Goal: Information Seeking & Learning: Find specific fact

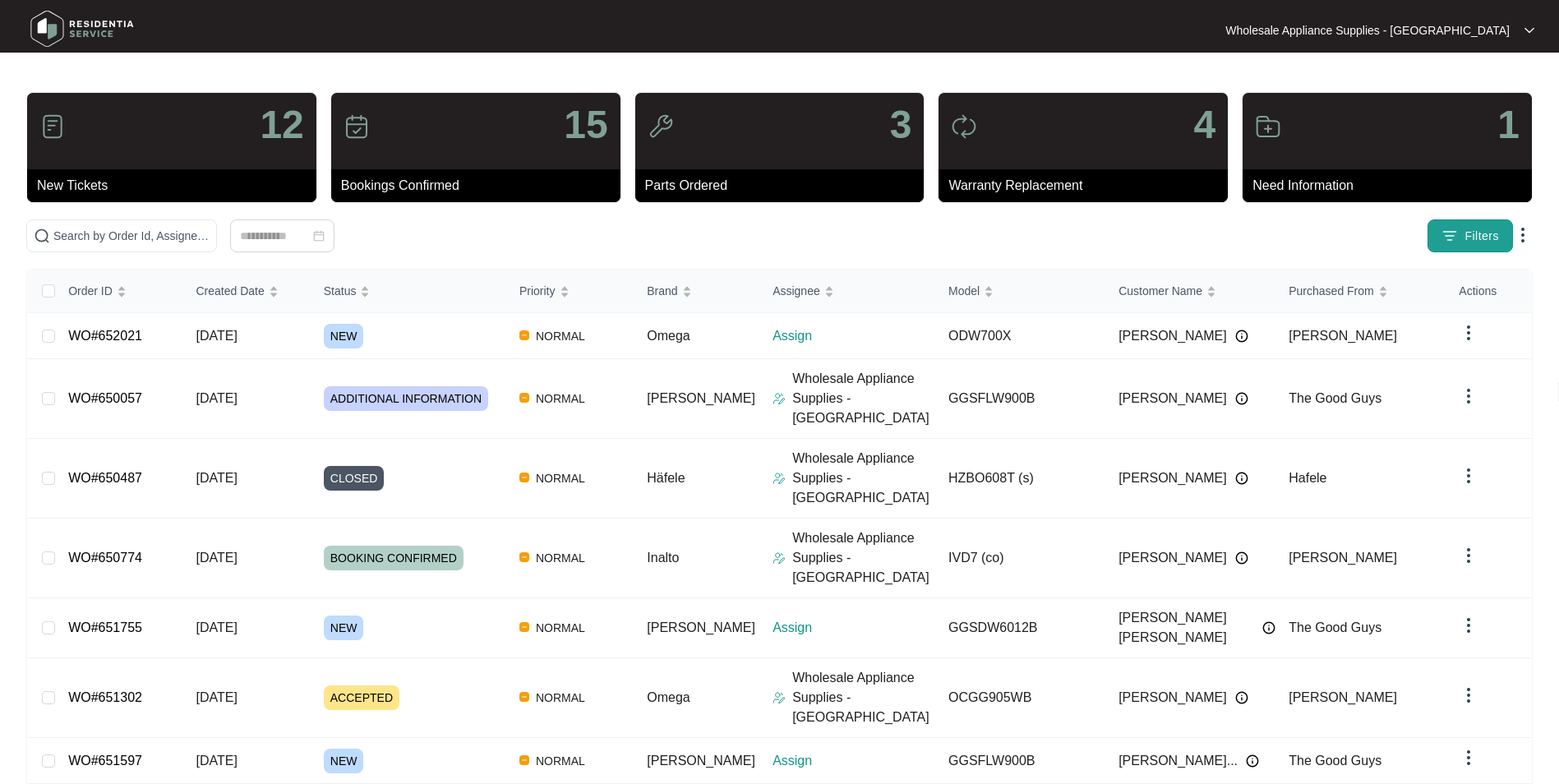
click at [1464, 224] on button "Filters" at bounding box center [1471, 236] width 86 height 33
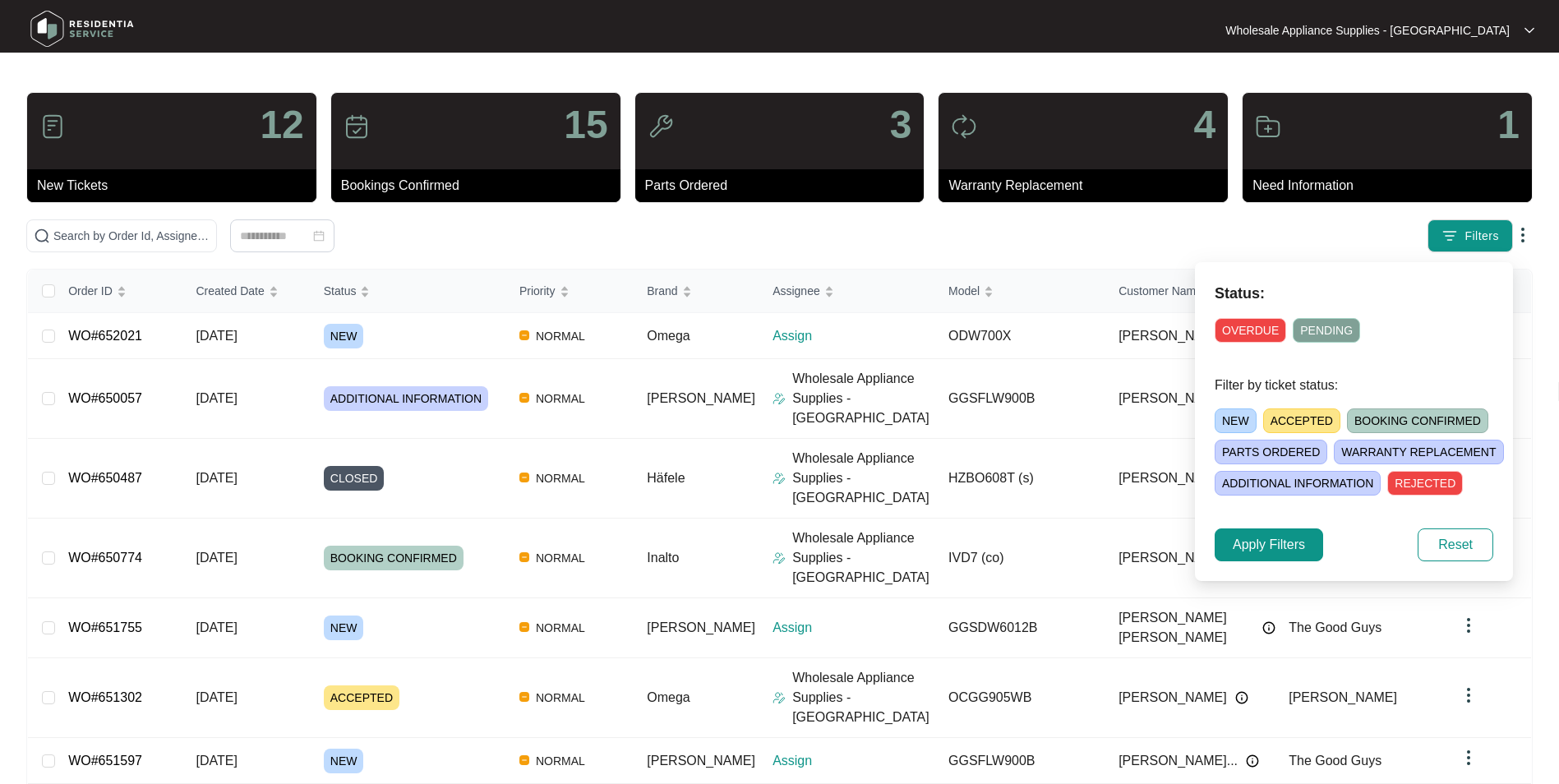
click at [1235, 414] on span "NEW" at bounding box center [1236, 420] width 42 height 24
click at [1288, 547] on span "Apply Filters" at bounding box center [1269, 545] width 72 height 20
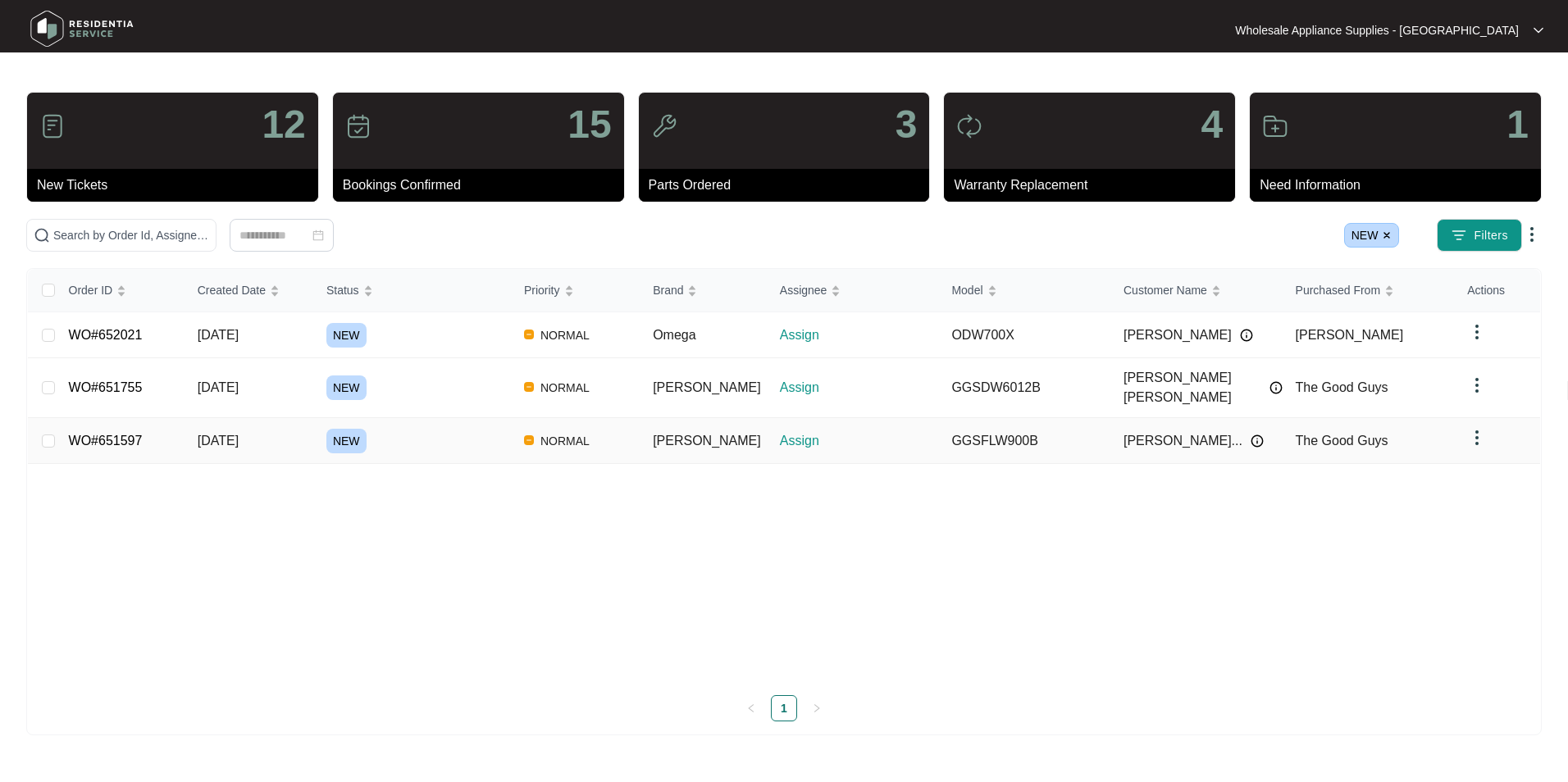
click at [223, 434] on span "[DATE]" at bounding box center [218, 441] width 41 height 14
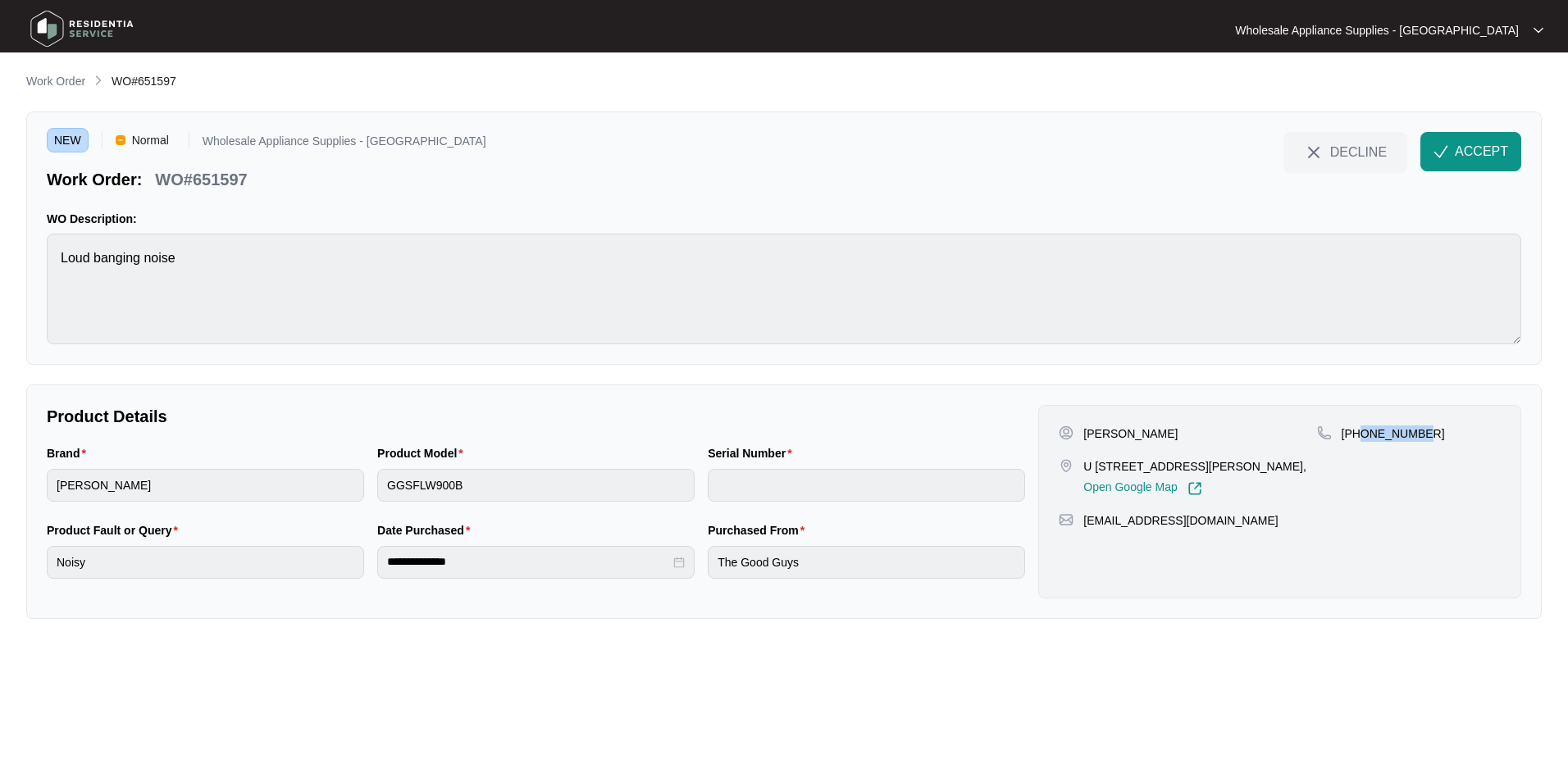
drag, startPoint x: 1422, startPoint y: 433, endPoint x: 1360, endPoint y: 435, distance: 62.0
click at [1360, 435] on div "[PHONE_NUMBER]" at bounding box center [1409, 434] width 184 height 17
copy p "466265710"
click at [1146, 434] on p "[PERSON_NAME]" at bounding box center [1130, 434] width 95 height 17
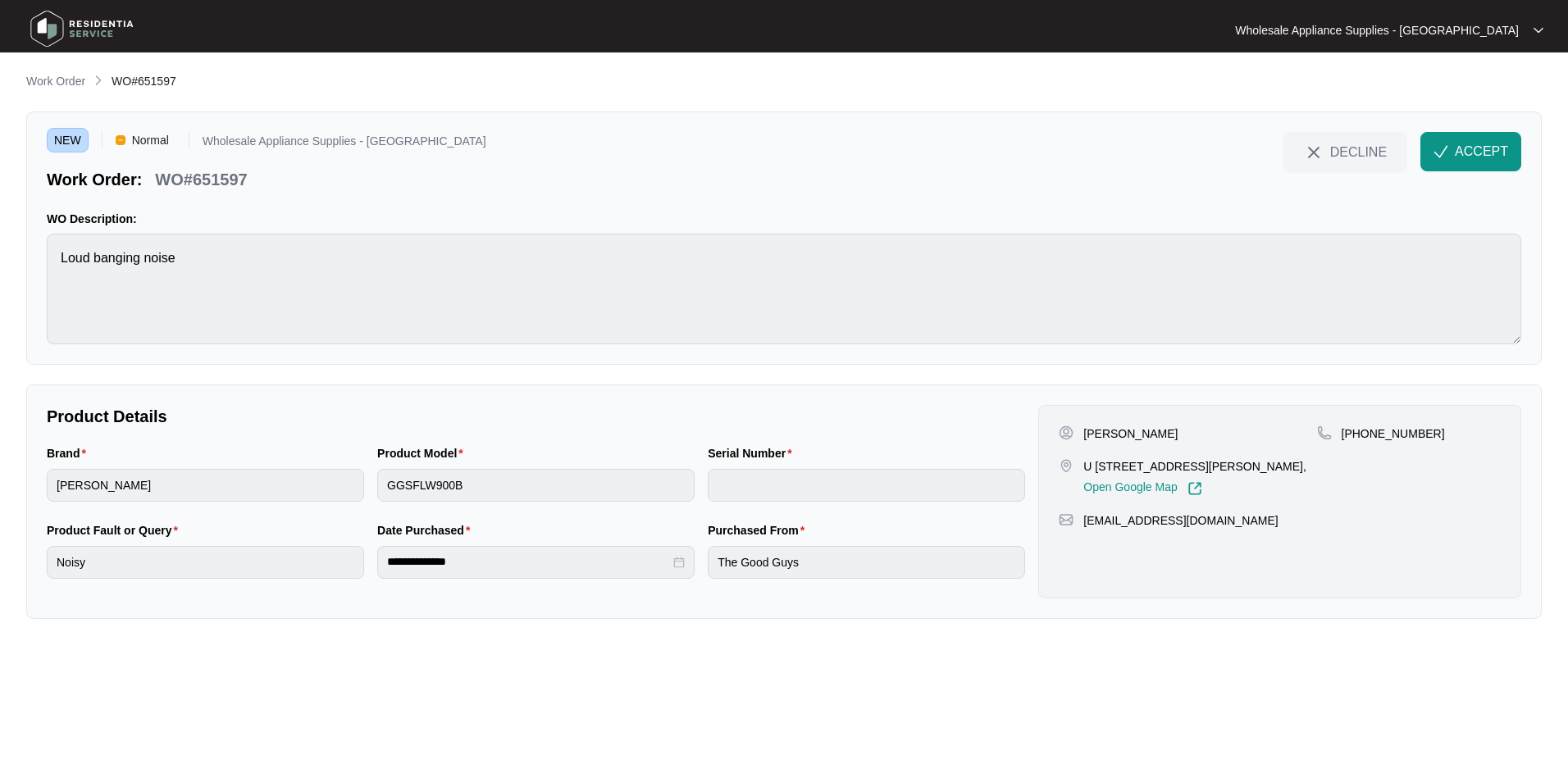
copy p "Wellsmore"
drag, startPoint x: 1171, startPoint y: 470, endPoint x: 1083, endPoint y: 468, distance: 88.0
click at [1083, 468] on div "U 1 [STREET_ADDRESS][PERSON_NAME], Open Google Map" at bounding box center [1187, 477] width 258 height 38
copy p "U 1 23 pioneer dr"
drag, startPoint x: 1228, startPoint y: 524, endPoint x: 1084, endPoint y: 533, distance: 144.3
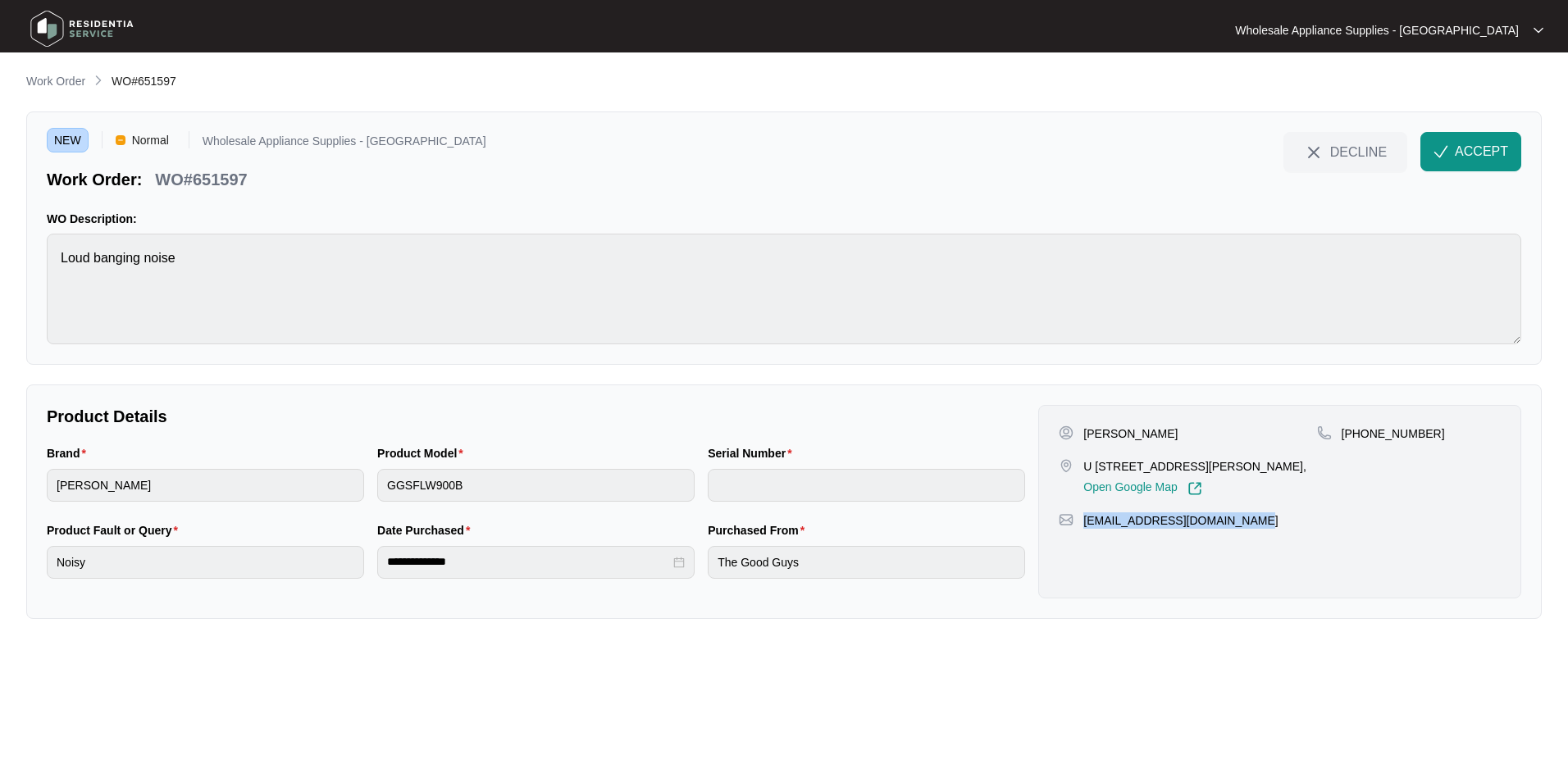
click at [1084, 533] on div "[PERSON_NAME] U 1 [STREET_ADDRESS][PERSON_NAME], Open Google Map [PHONE_NUMBER]…" at bounding box center [1279, 501] width 483 height 193
copy p "[EMAIL_ADDRESS][DOMAIN_NAME]"
click at [215, 186] on p "WO#651597" at bounding box center [201, 179] width 92 height 23
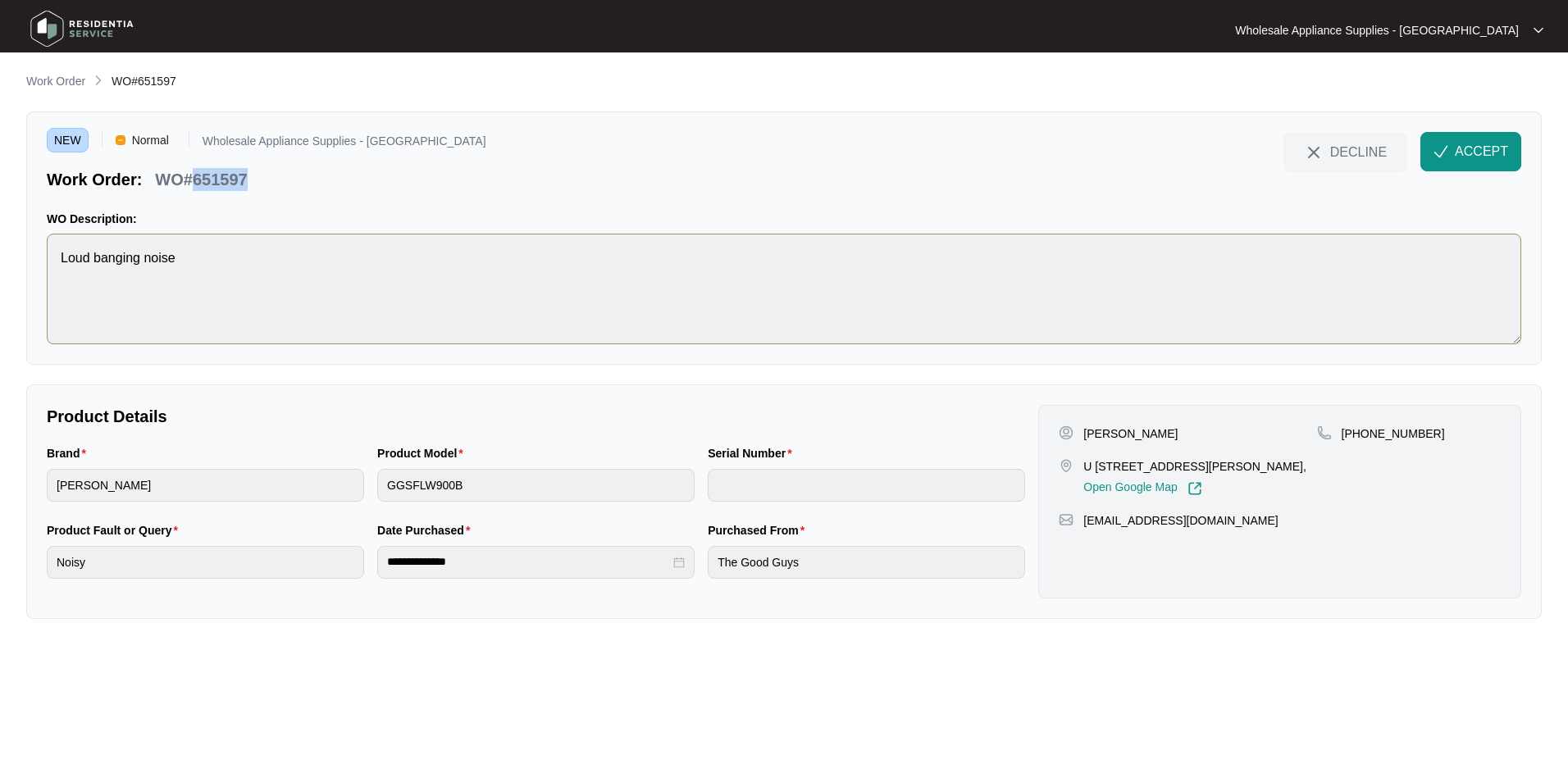
copy p "651597"
click at [359, 565] on div "**********" at bounding box center [535, 560] width 992 height 77
drag, startPoint x: 1468, startPoint y: 155, endPoint x: 1460, endPoint y: 158, distance: 8.5
click at [1468, 155] on span "ACCEPT" at bounding box center [1482, 152] width 54 height 20
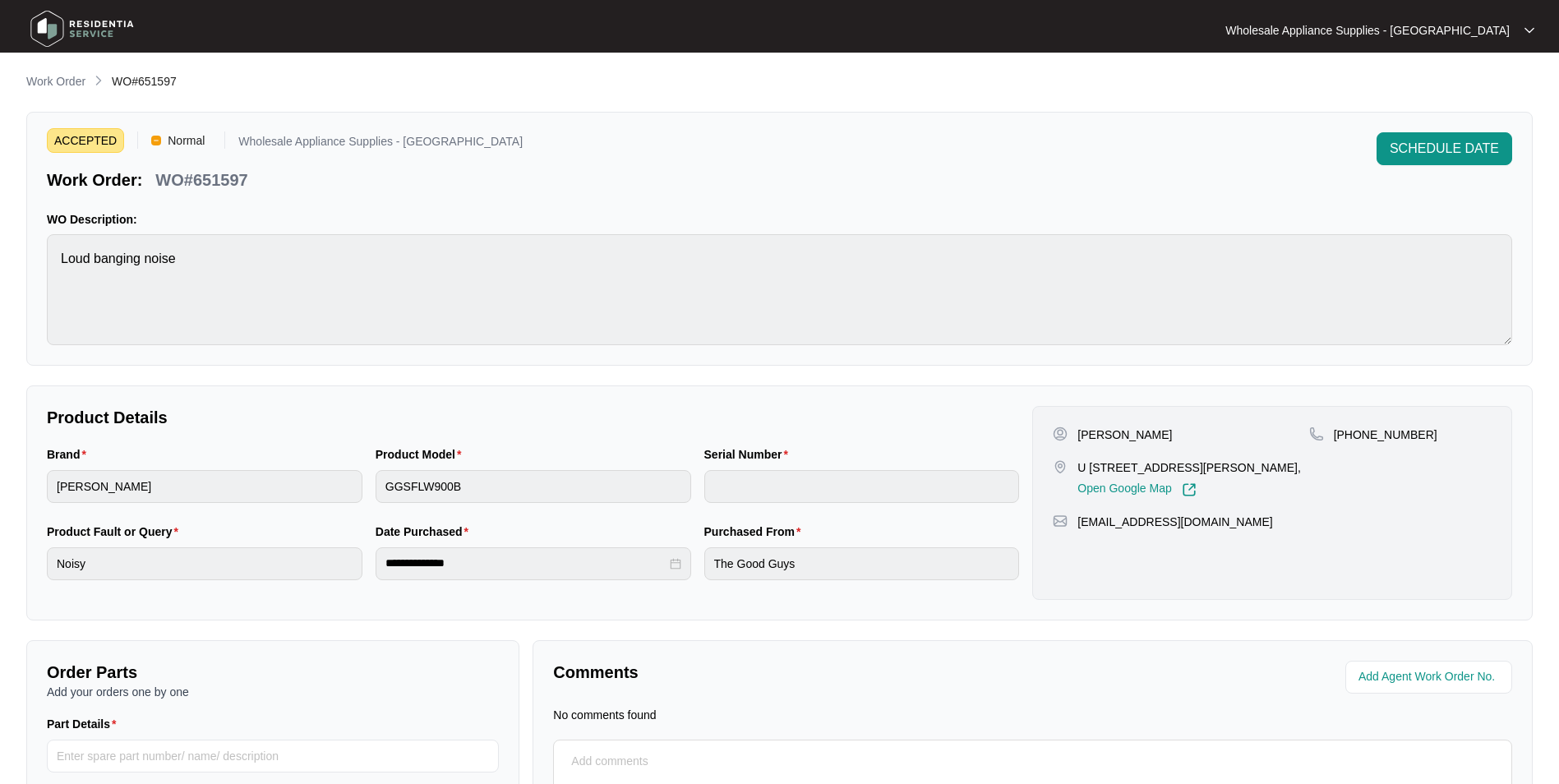
click at [86, 36] on img at bounding box center [81, 29] width 115 height 49
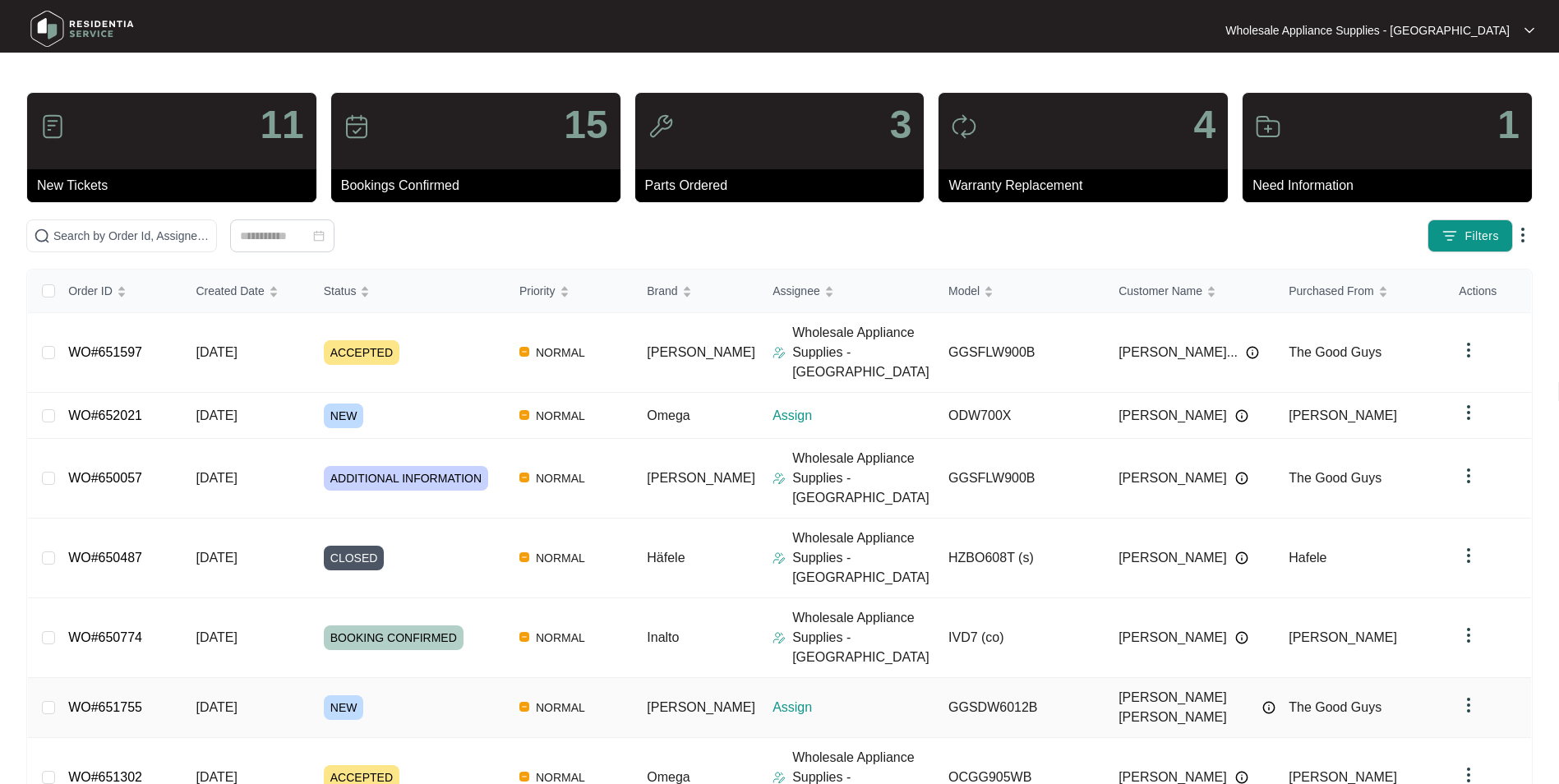
click at [234, 700] on span "[DATE]" at bounding box center [216, 707] width 41 height 14
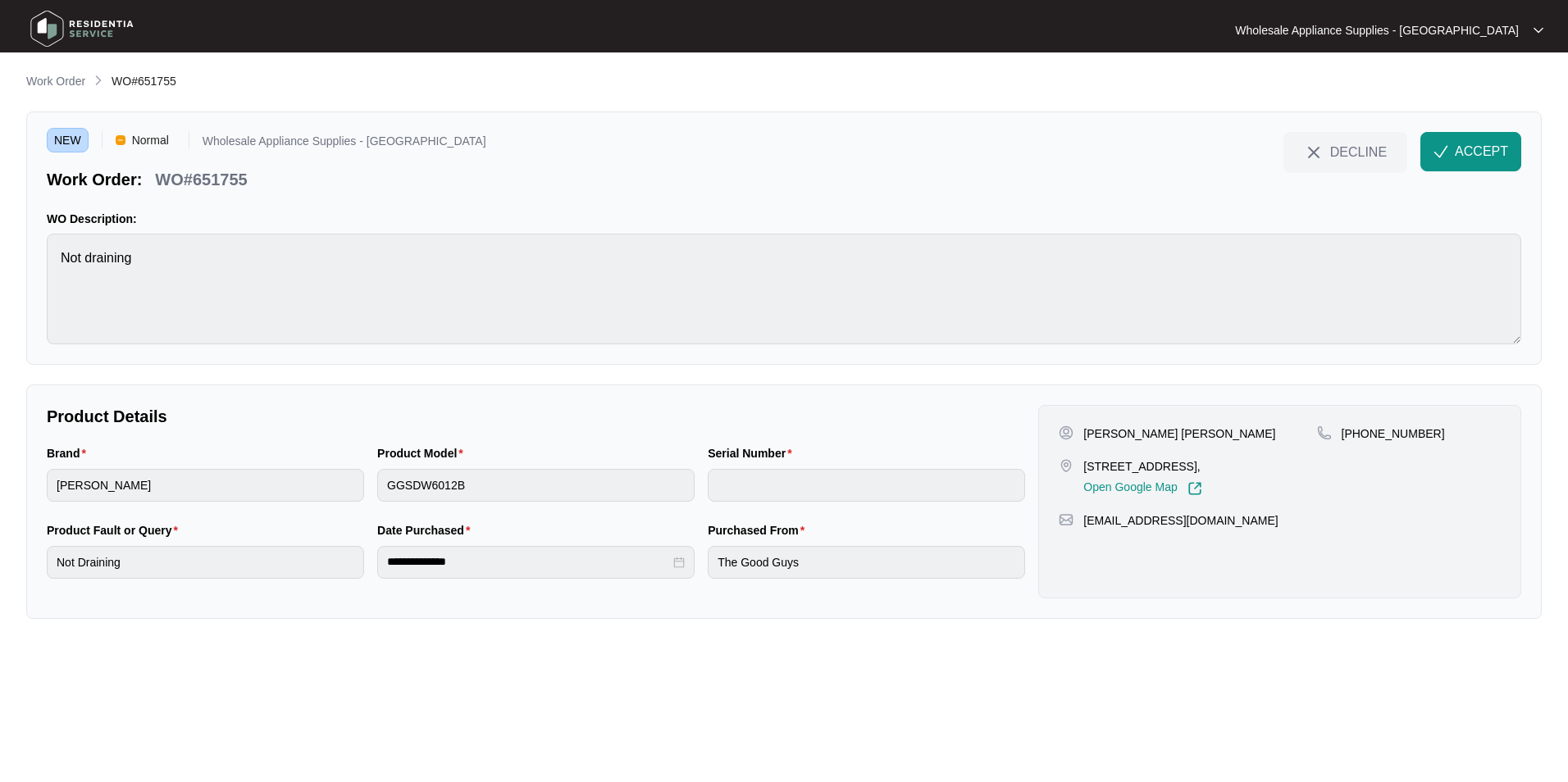
drag, startPoint x: 1258, startPoint y: 468, endPoint x: 1067, endPoint y: 463, distance: 191.1
click at [1067, 463] on div "[STREET_ADDRESS], Open Google Map" at bounding box center [1187, 477] width 258 height 38
copy div "[STREET_ADDRESS],"
click at [1122, 486] on link "Open Google Map" at bounding box center [1142, 488] width 118 height 15
drag, startPoint x: 1417, startPoint y: 432, endPoint x: 1361, endPoint y: 441, distance: 56.7
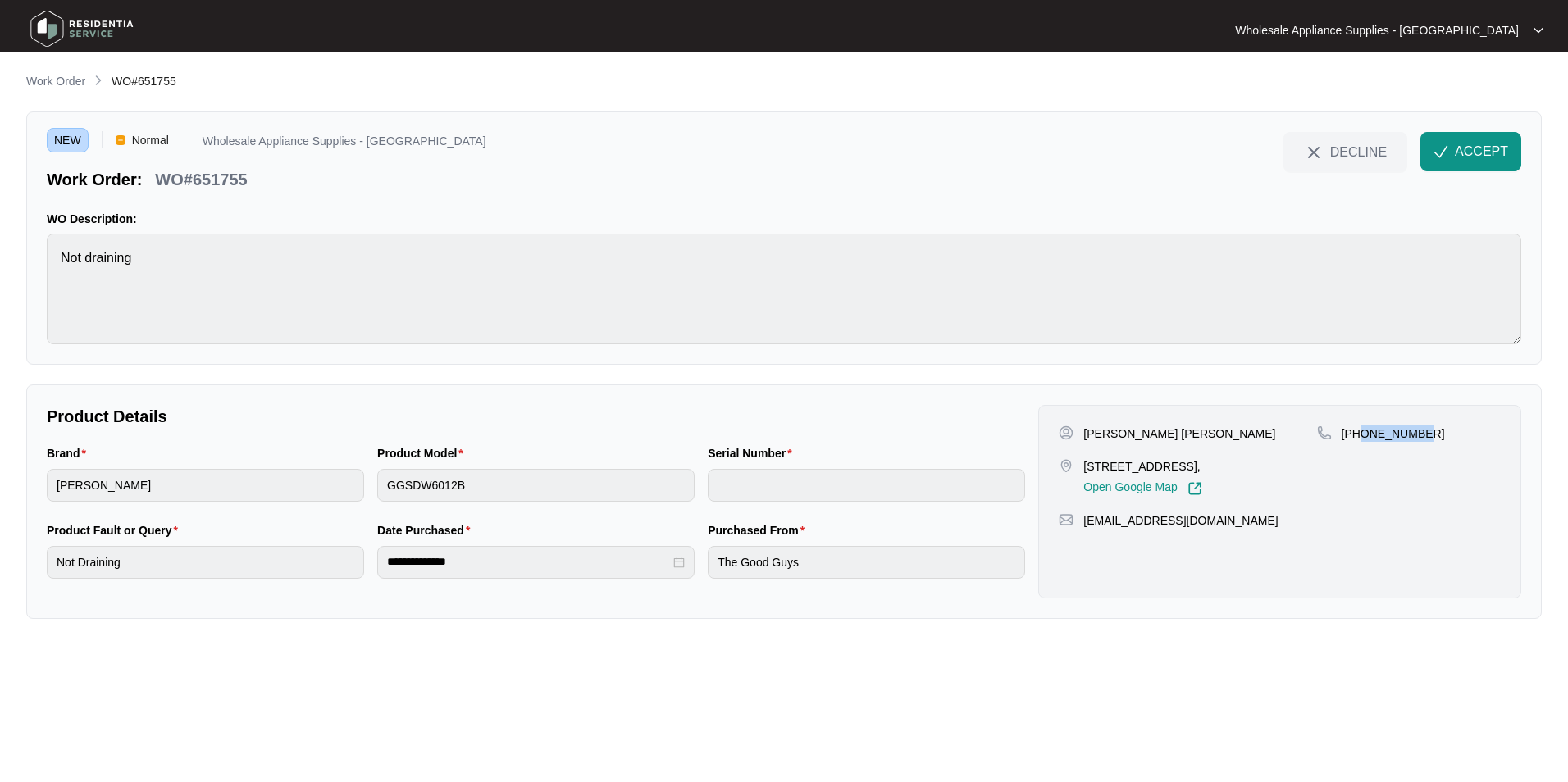
click at [1361, 441] on p "[PHONE_NUMBER]" at bounding box center [1394, 434] width 104 height 17
copy p "439434320"
click at [1146, 428] on p "[PERSON_NAME] [PERSON_NAME]" at bounding box center [1179, 434] width 192 height 17
copy p "[PERSON_NAME]"
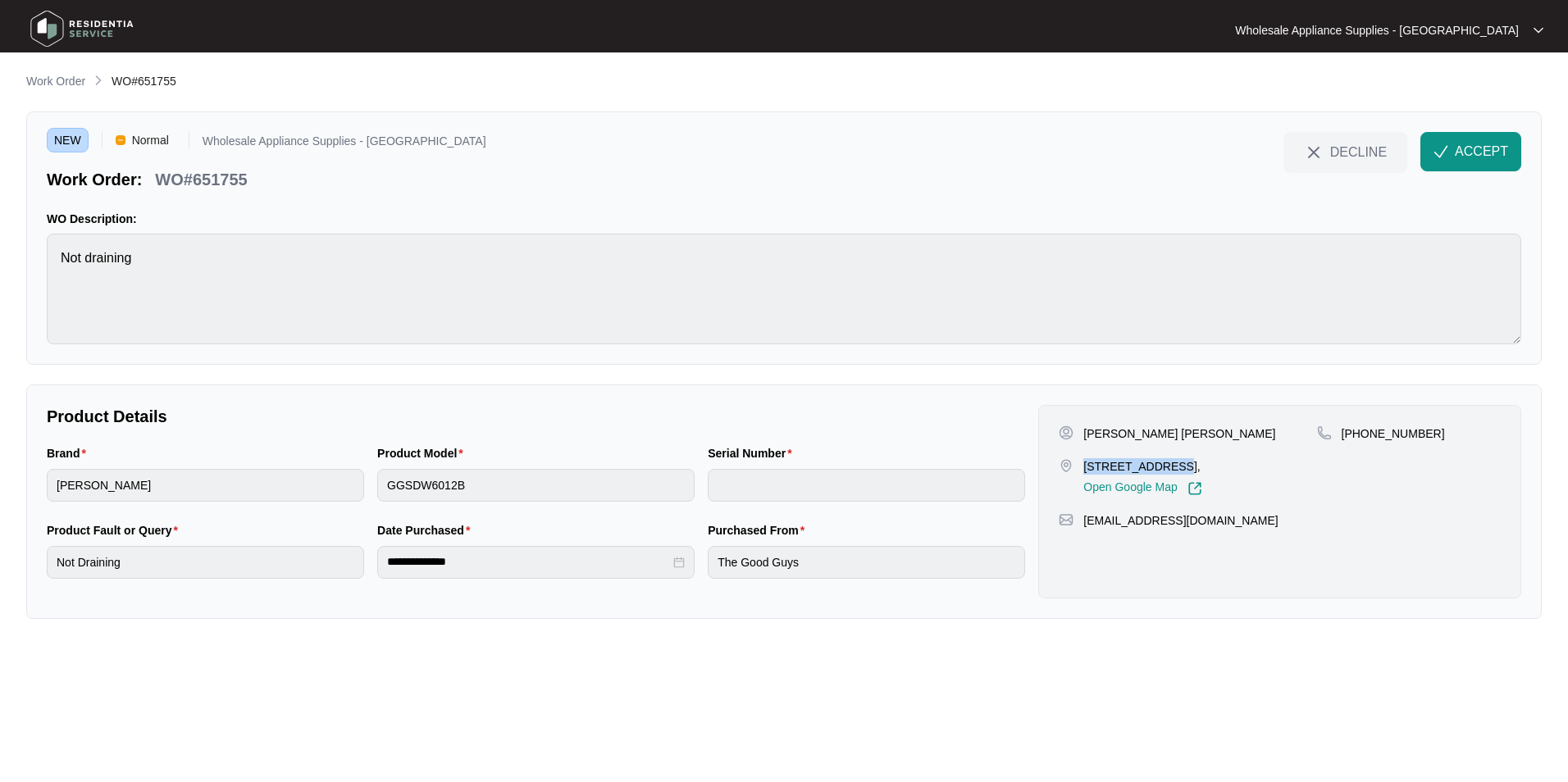
drag, startPoint x: 1166, startPoint y: 465, endPoint x: 1082, endPoint y: 464, distance: 84.0
click at [1082, 464] on div "[STREET_ADDRESS], Open Google Map" at bounding box center [1187, 477] width 258 height 38
copy p "[STREET_ADDRESS]"
drag, startPoint x: 1200, startPoint y: 521, endPoint x: 1085, endPoint y: 531, distance: 115.4
click at [1085, 531] on div "[PERSON_NAME] [PERSON_NAME] [STREET_ADDRESS], Open Google Map [PHONE_NUMBER] [E…" at bounding box center [1279, 501] width 483 height 193
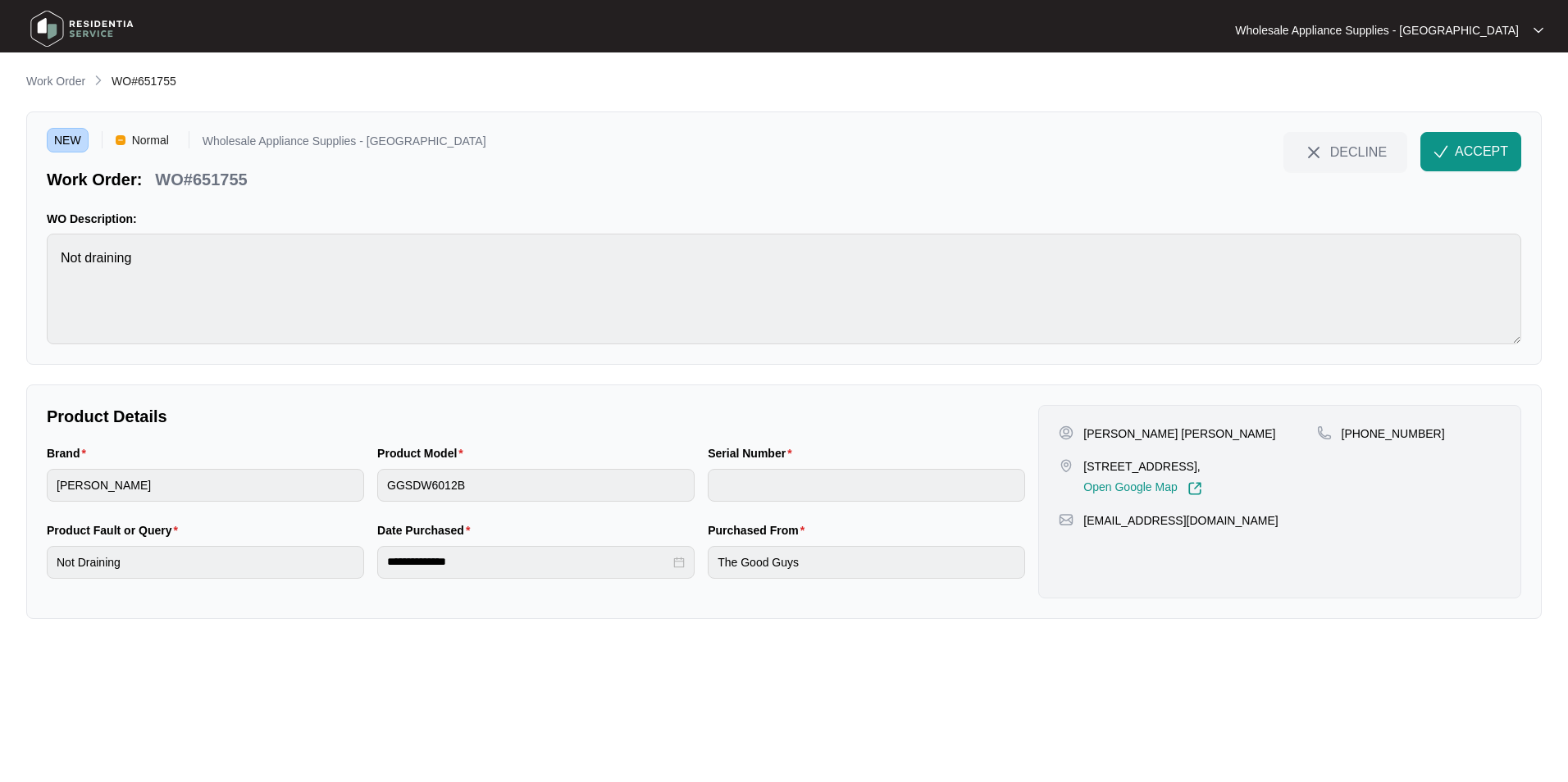
click at [218, 181] on p "WO#651755" at bounding box center [201, 179] width 92 height 23
drag, startPoint x: 218, startPoint y: 181, endPoint x: 249, endPoint y: 220, distance: 49.8
click at [219, 181] on p "WO#651755" at bounding box center [201, 179] width 92 height 23
drag, startPoint x: 1048, startPoint y: 73, endPoint x: 1079, endPoint y: 99, distance: 40.5
click at [1048, 73] on div "Work Order WO#651755" at bounding box center [783, 82] width 1515 height 20
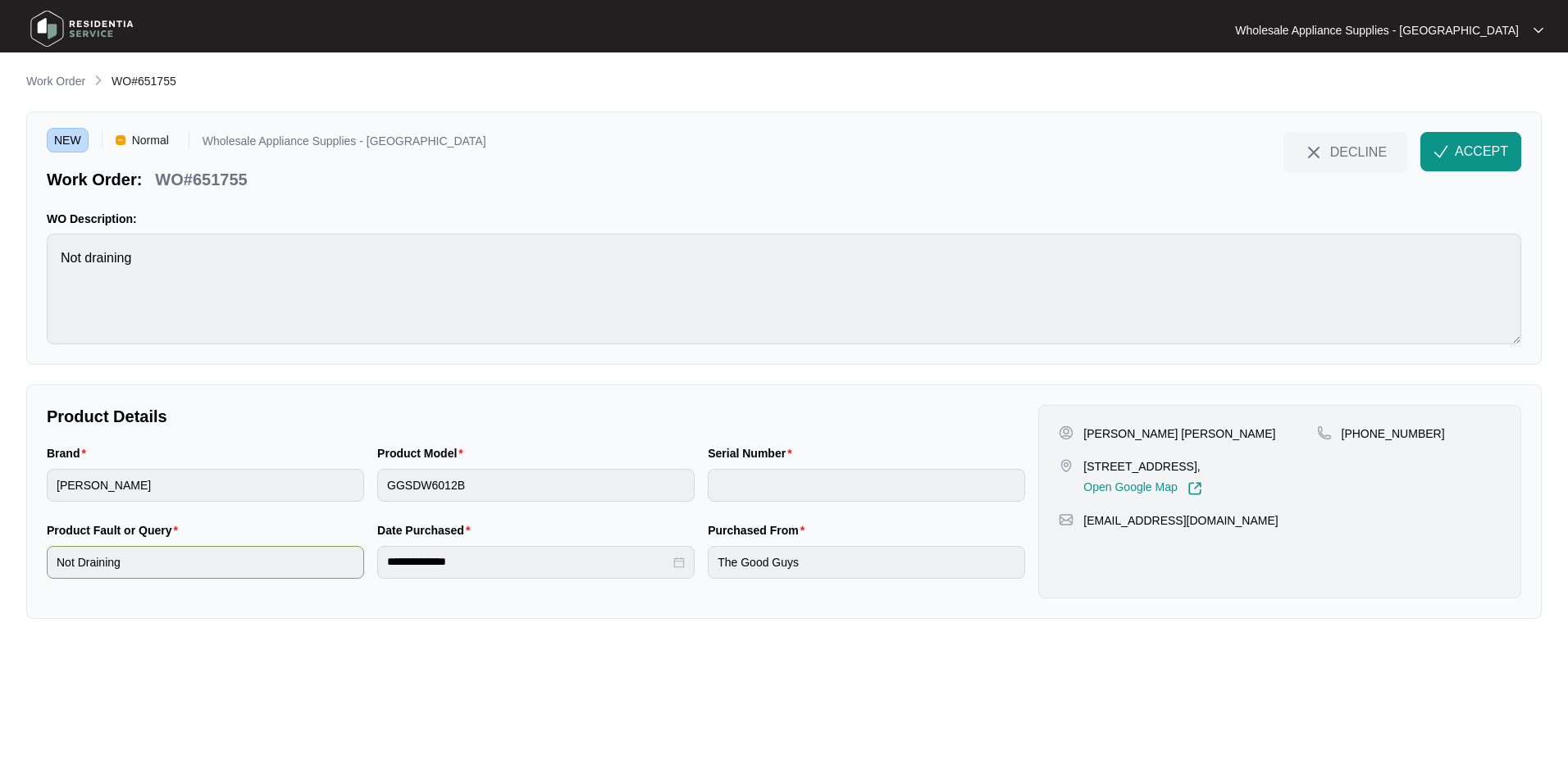
click at [320, 570] on div "**********" at bounding box center [535, 560] width 992 height 77
drag, startPoint x: 1453, startPoint y: 146, endPoint x: 1448, endPoint y: 166, distance: 20.6
click at [1453, 146] on button "ACCEPT" at bounding box center [1471, 151] width 101 height 39
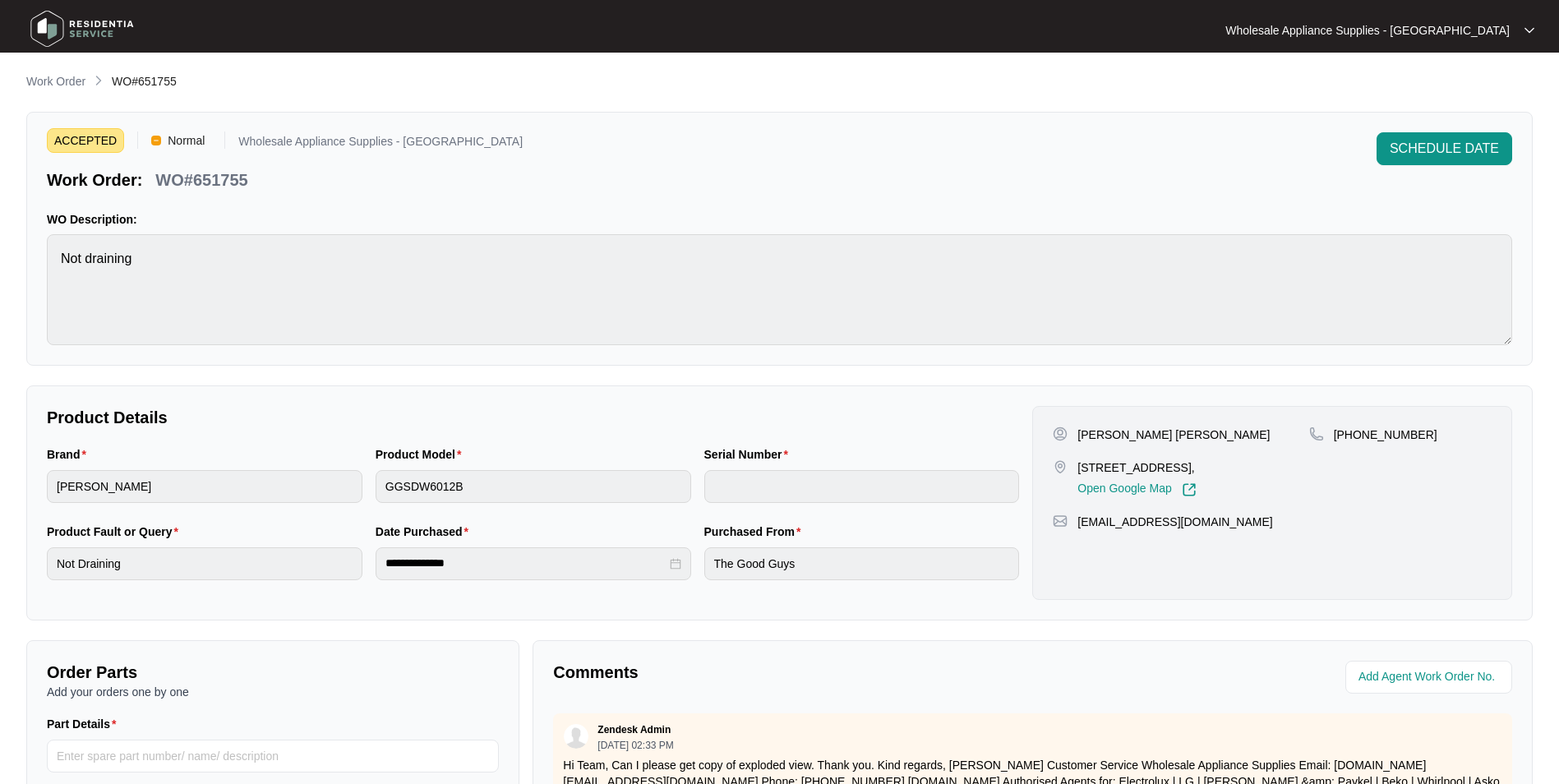
click at [96, 32] on img at bounding box center [81, 29] width 115 height 49
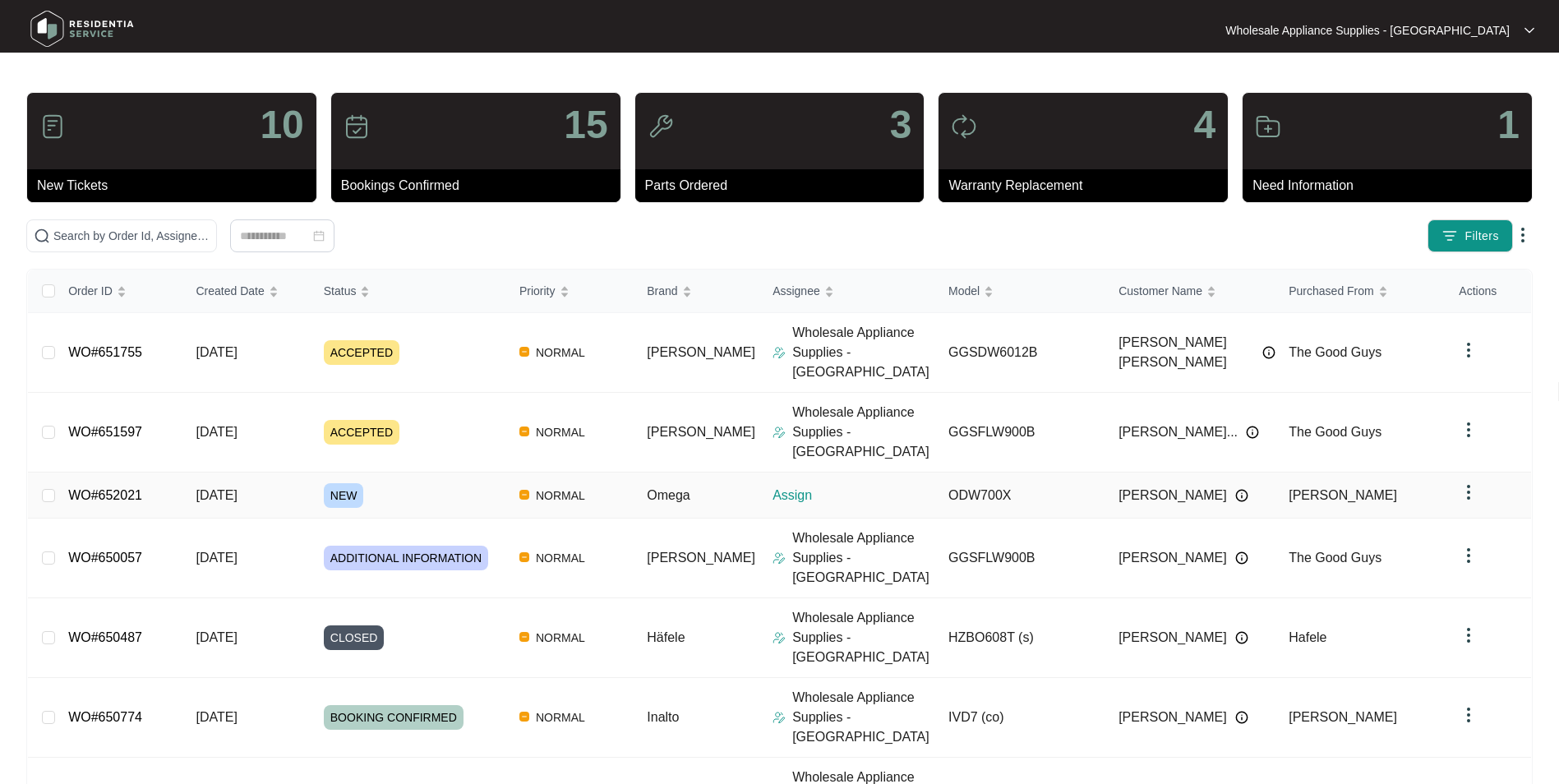
click at [236, 488] on span "[DATE]" at bounding box center [216, 495] width 41 height 14
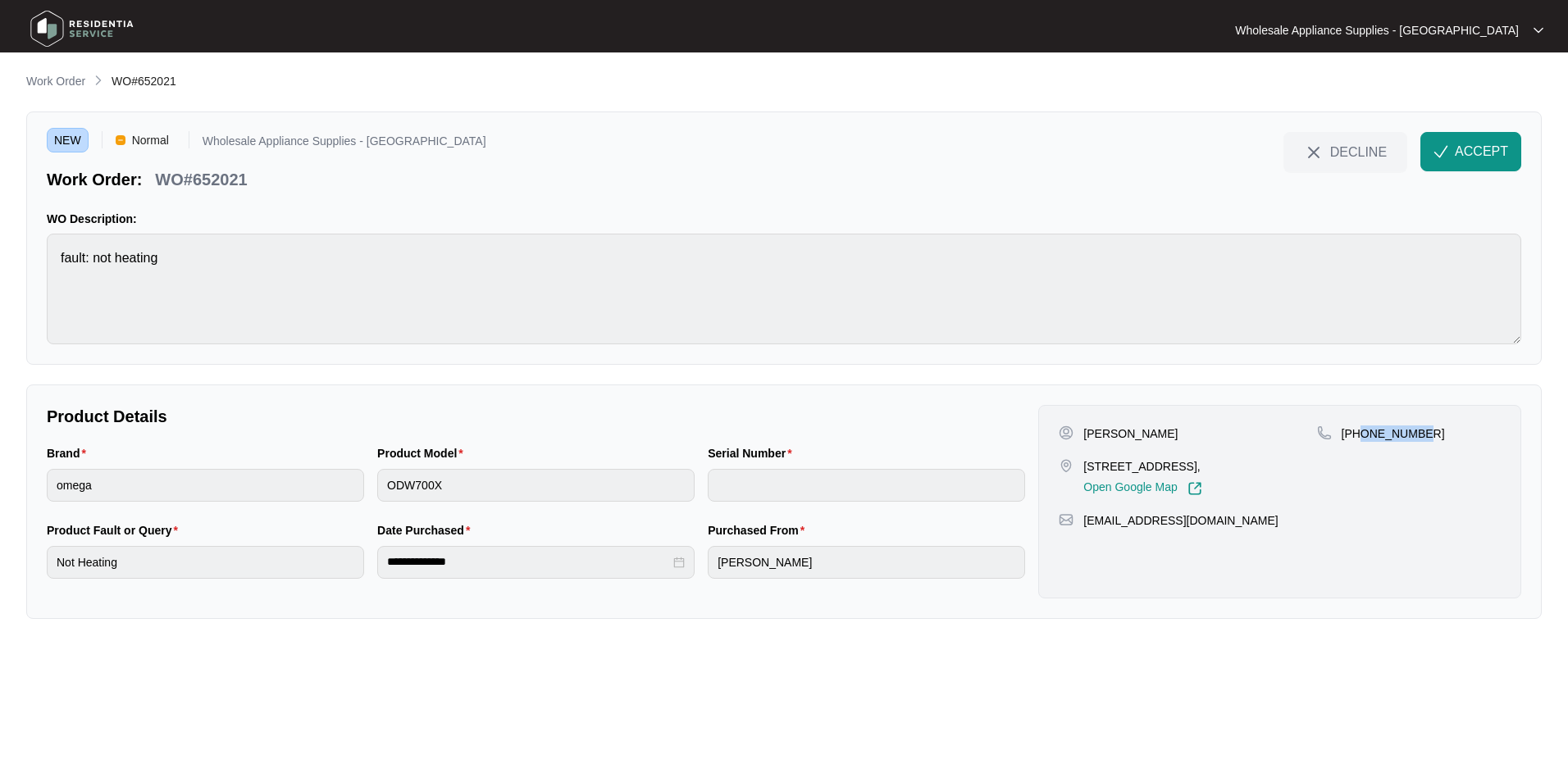
drag, startPoint x: 1421, startPoint y: 431, endPoint x: 1362, endPoint y: 442, distance: 60.0
click at [1362, 442] on div "[PHONE_NUMBER]" at bounding box center [1409, 461] width 184 height 70
drag, startPoint x: 1179, startPoint y: 468, endPoint x: 1080, endPoint y: 469, distance: 99.0
click at [1080, 469] on div "[STREET_ADDRESS], Open Google Map" at bounding box center [1187, 477] width 258 height 38
drag, startPoint x: 1217, startPoint y: 524, endPoint x: 1076, endPoint y: 524, distance: 141.0
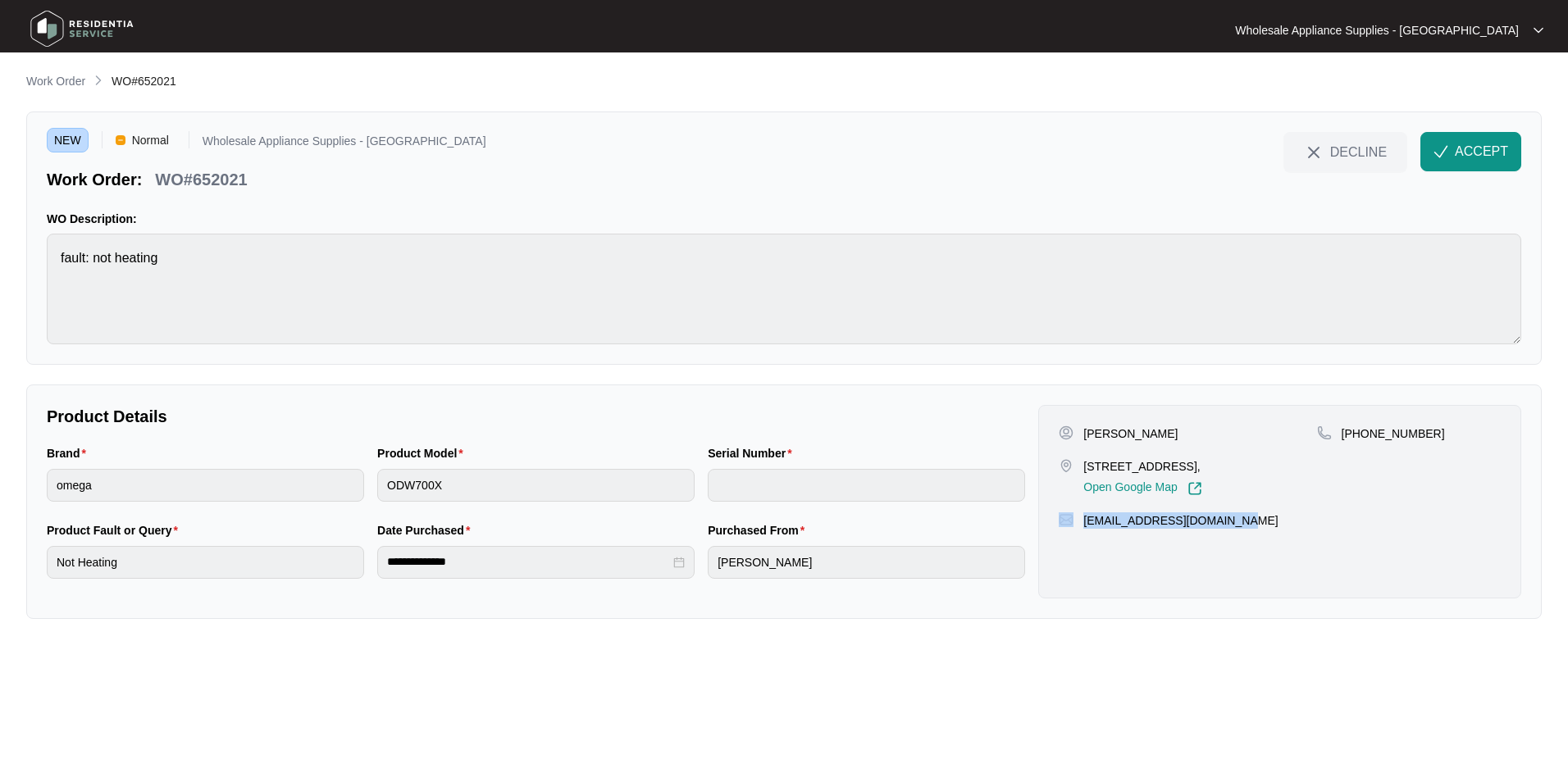
click at [1076, 524] on div "[EMAIL_ADDRESS][DOMAIN_NAME]" at bounding box center [1279, 521] width 442 height 17
drag, startPoint x: 1424, startPoint y: 436, endPoint x: 1360, endPoint y: 443, distance: 64.4
click at [1360, 443] on div "[PHONE_NUMBER]" at bounding box center [1409, 461] width 184 height 70
click at [233, 182] on p "WO#652021" at bounding box center [201, 179] width 92 height 23
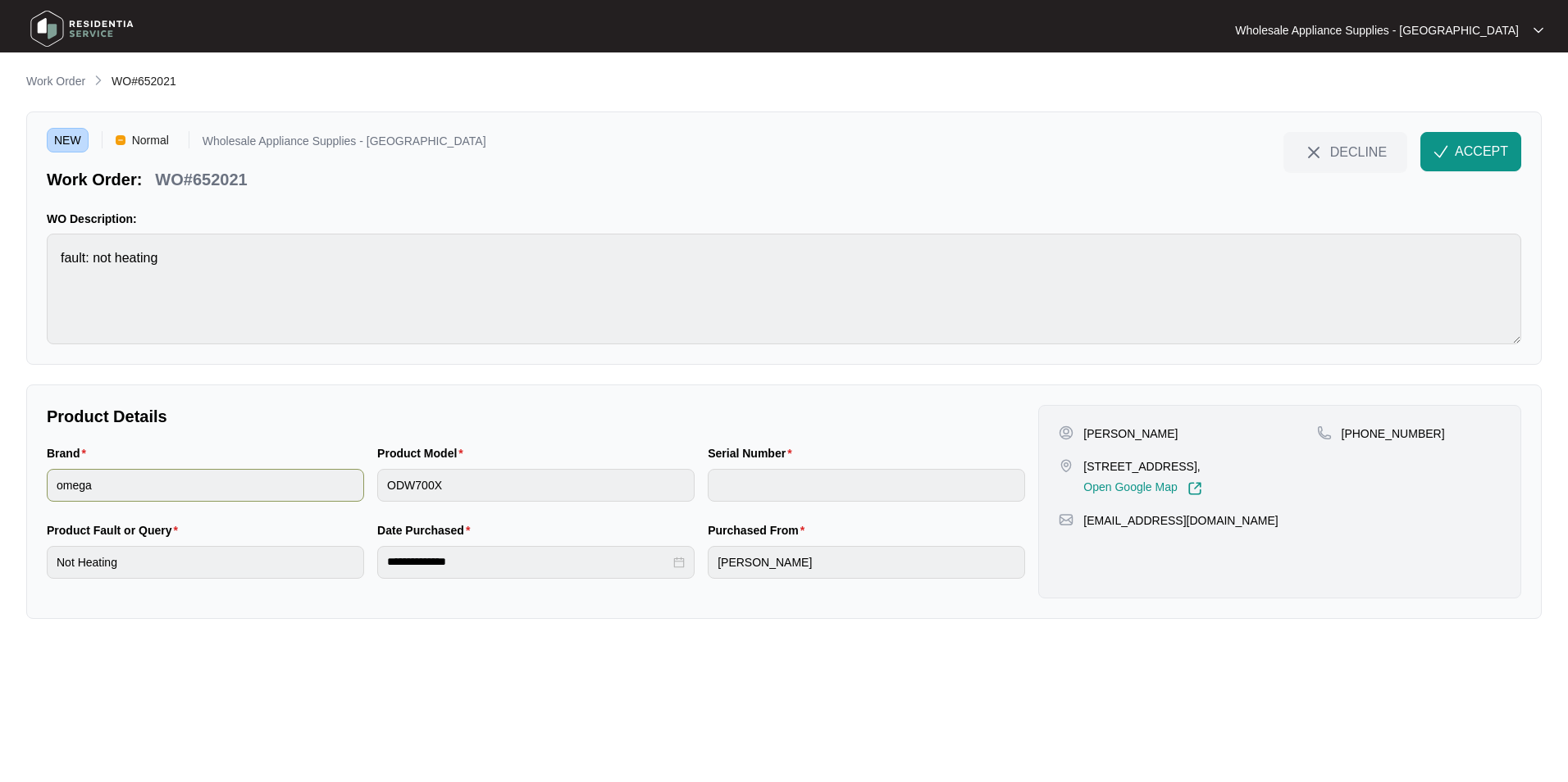
click at [336, 493] on div "Brand omega Product Model ODW700X Serial Number" at bounding box center [535, 483] width 992 height 77
click at [343, 561] on div "**********" at bounding box center [535, 560] width 992 height 77
click at [1451, 151] on button "ACCEPT" at bounding box center [1471, 151] width 101 height 39
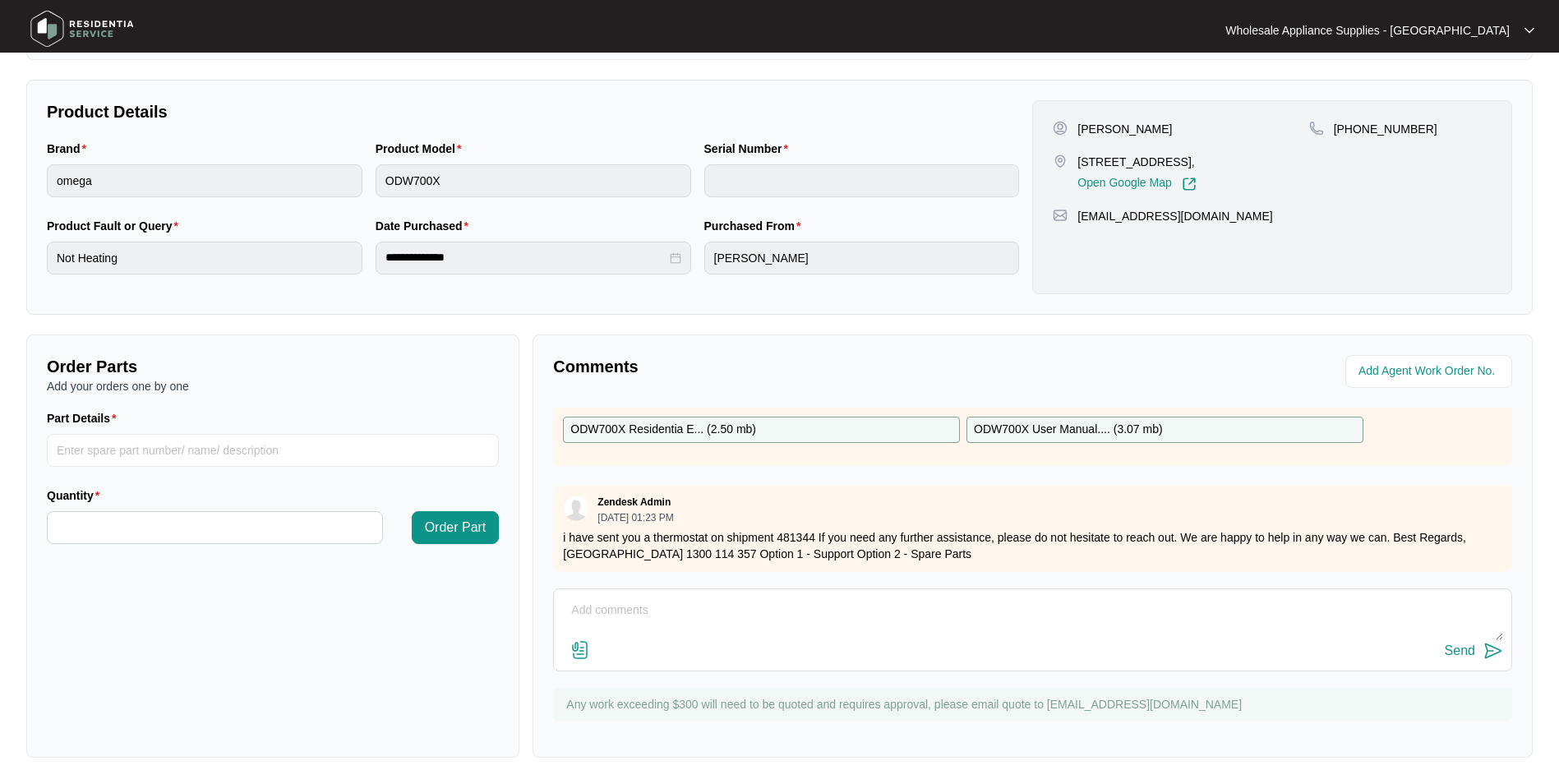
scroll to position [93, 0]
drag, startPoint x: 817, startPoint y: 523, endPoint x: 562, endPoint y: 527, distance: 255.0
click at [562, 527] on div "Zendesk Admin [DATE] 01:23 PM i have sent you a thermostat on shipment 481344 I…" at bounding box center [1033, 528] width 959 height 86
click at [350, 204] on div "Brand omega Product Model ODW700X Serial Number" at bounding box center [533, 179] width 985 height 77
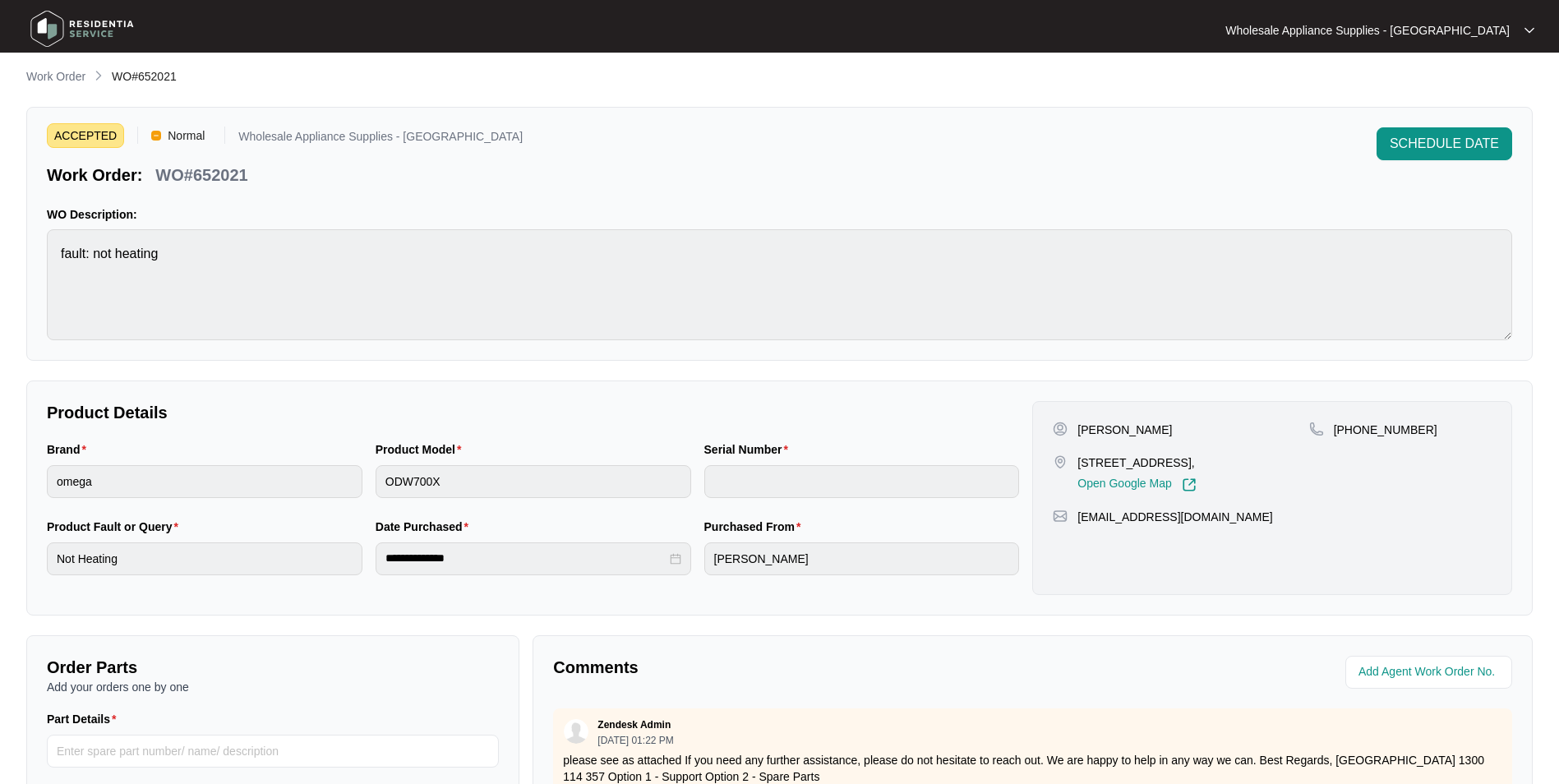
scroll to position [0, 0]
